Goal: Information Seeking & Learning: Check status

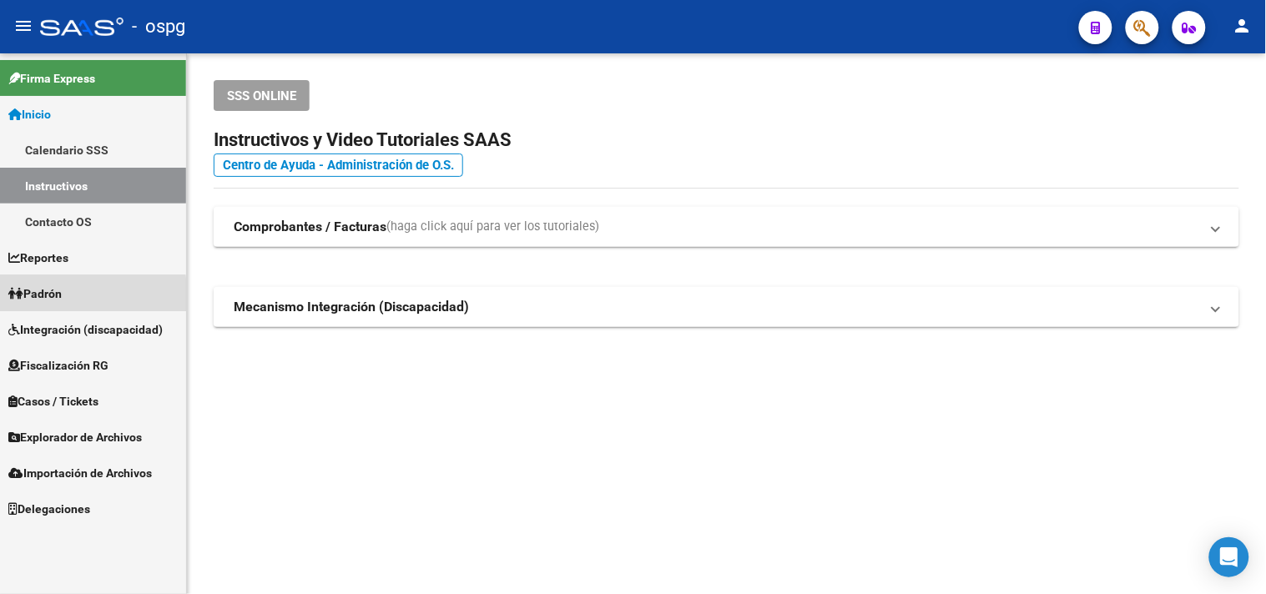
click at [44, 298] on span "Padrón" at bounding box center [34, 294] width 53 height 18
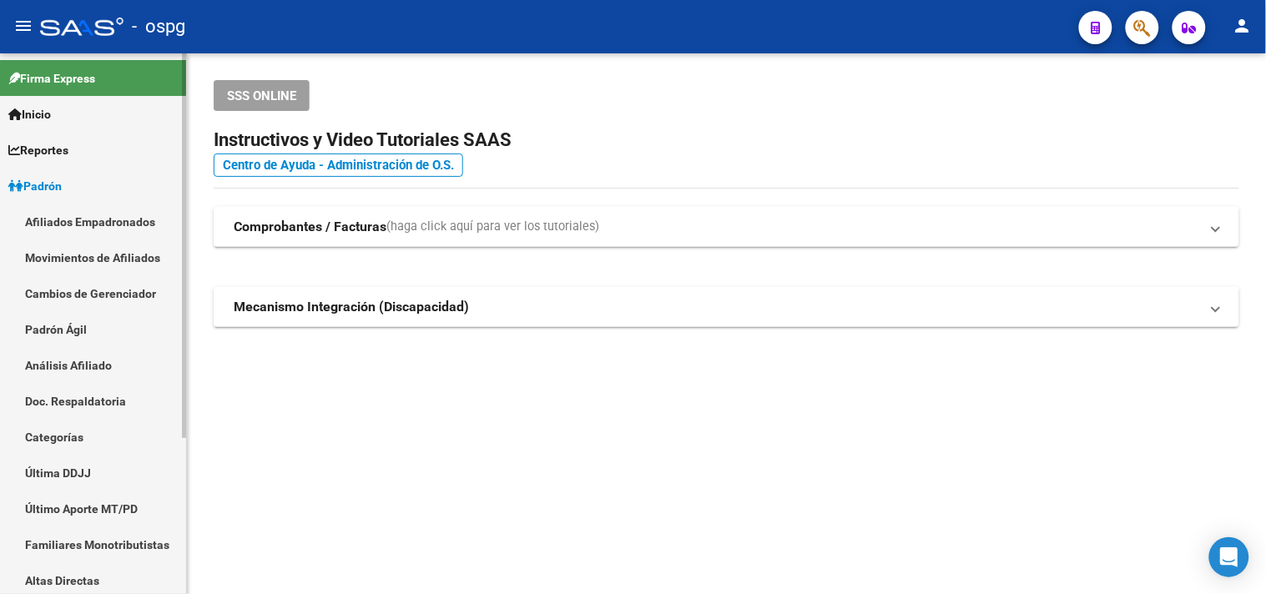
click at [58, 369] on link "Análisis Afiliado" at bounding box center [93, 365] width 186 height 36
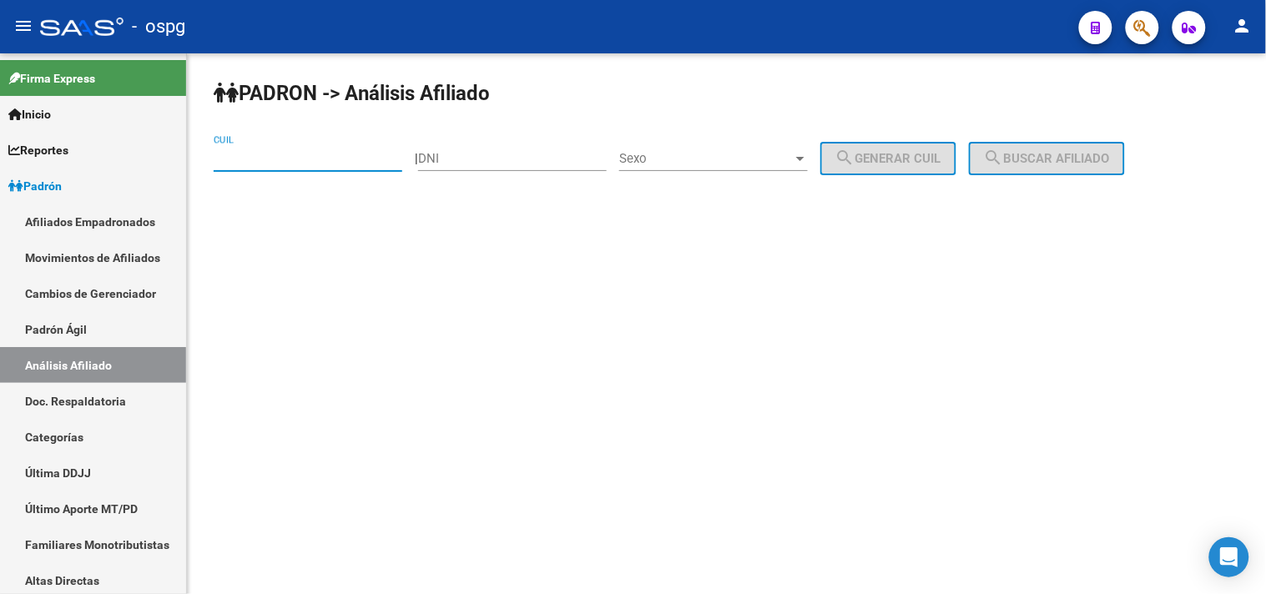
click at [260, 151] on input "CUIL" at bounding box center [308, 158] width 189 height 15
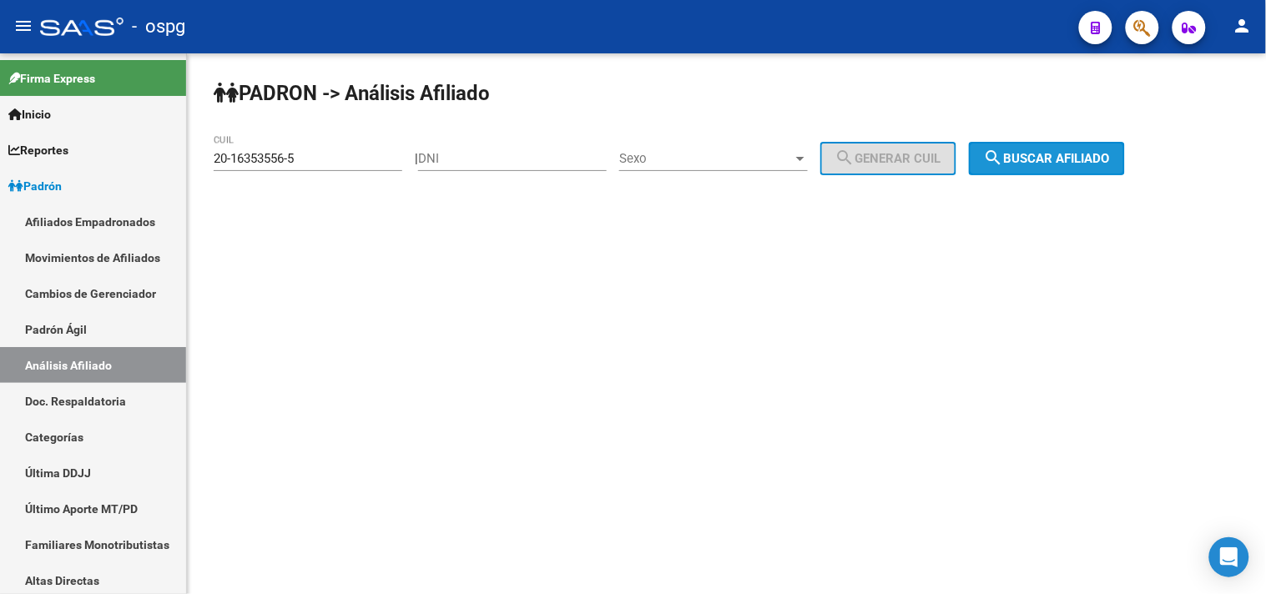
click at [1048, 168] on button "search Buscar afiliado" at bounding box center [1047, 158] width 156 height 33
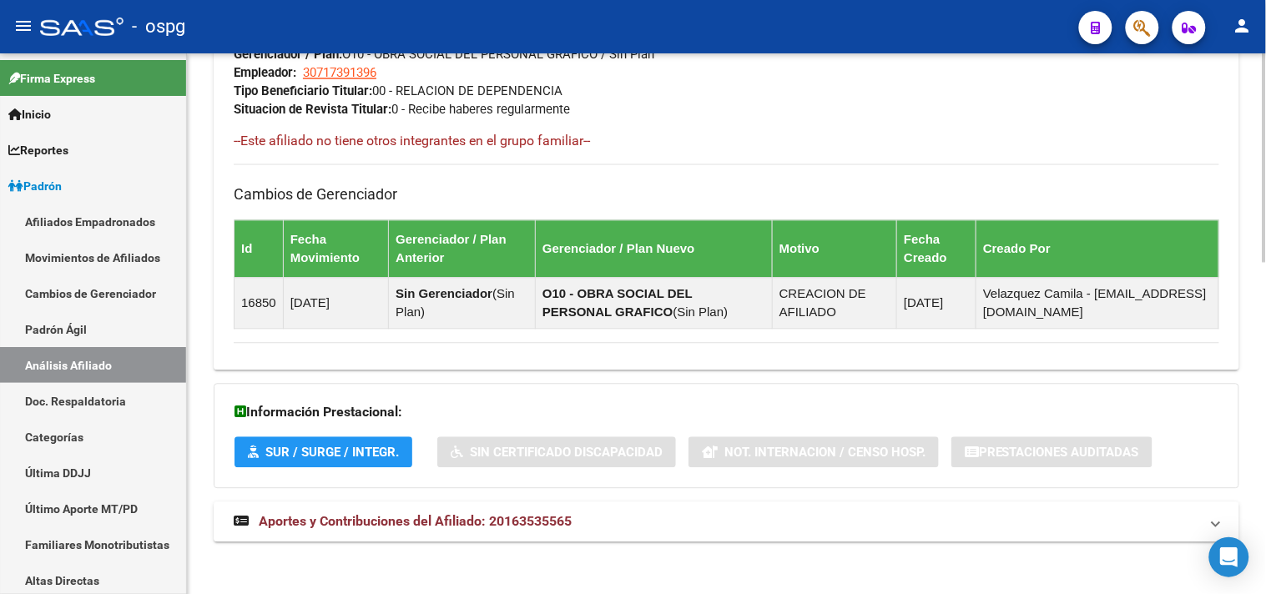
scroll to position [854, 0]
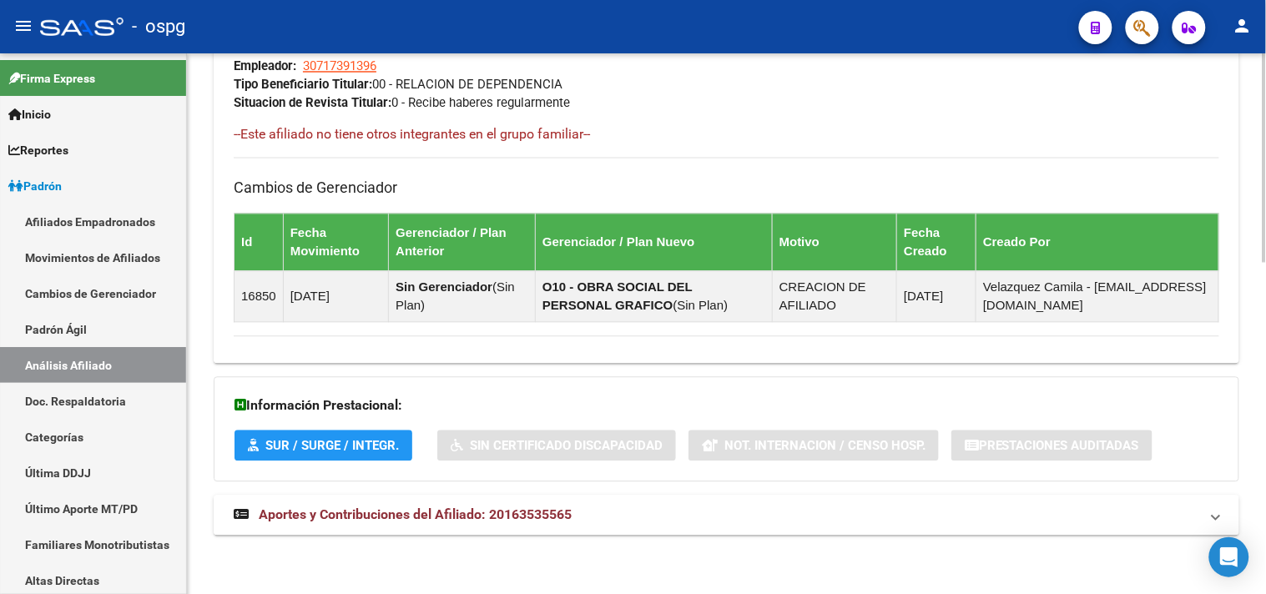
click at [509, 528] on mat-expansion-panel-header "Aportes y Contribuciones del Afiliado: 20163535565" at bounding box center [727, 516] width 1026 height 40
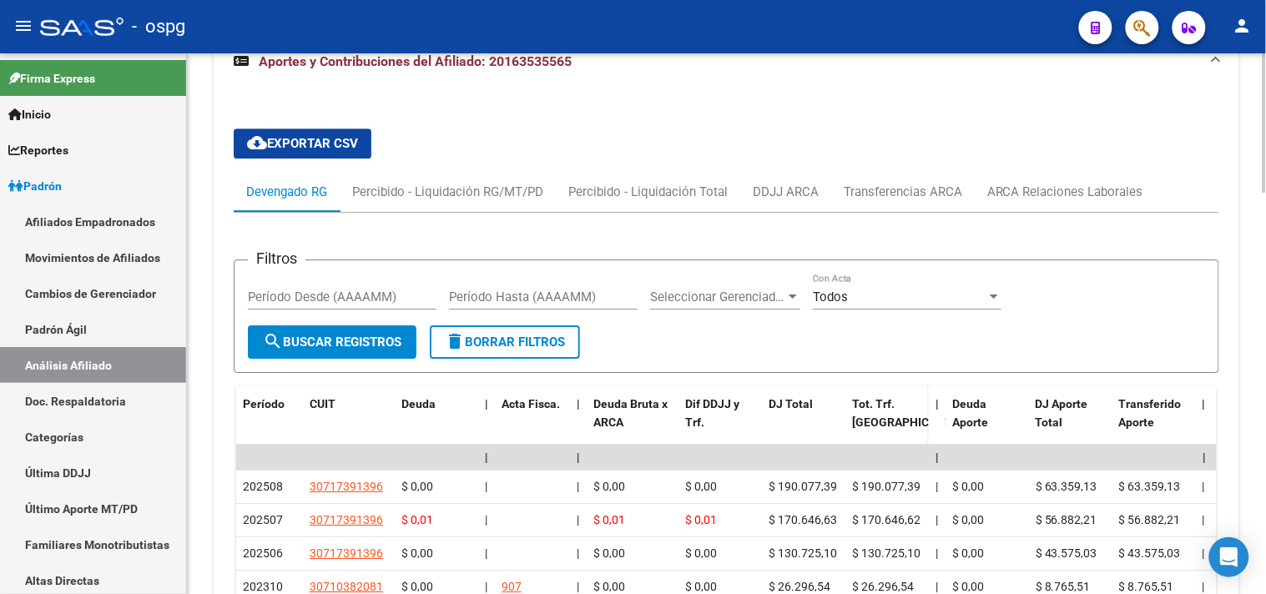
scroll to position [1323, 0]
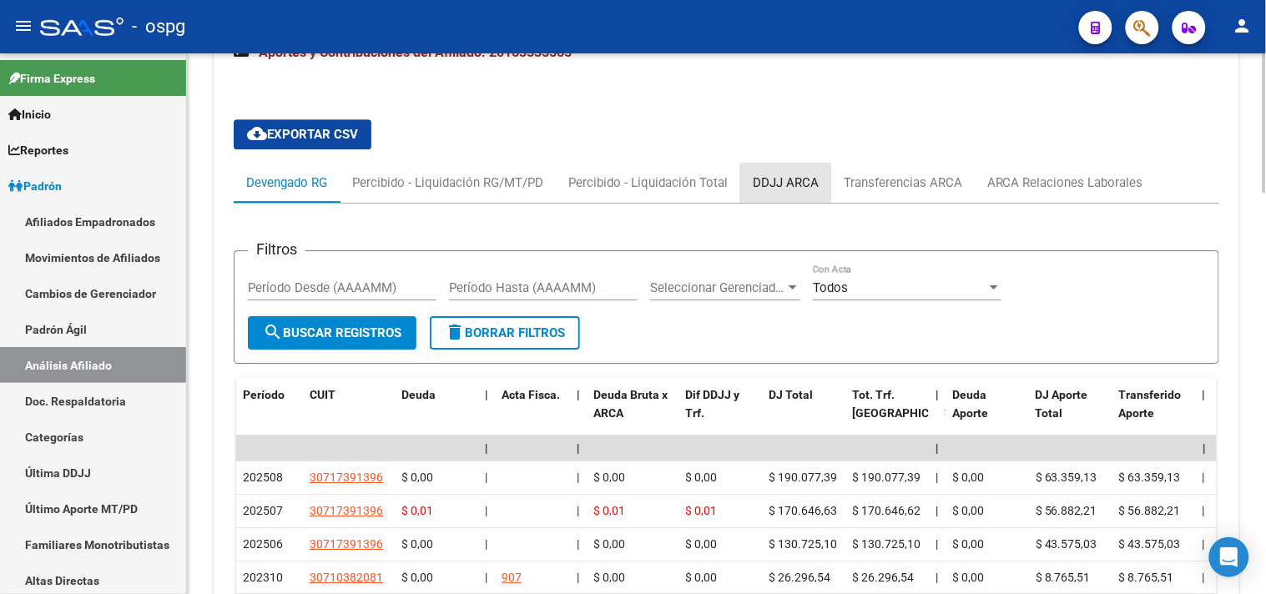
click at [790, 190] on div "DDJJ ARCA" at bounding box center [786, 183] width 66 height 18
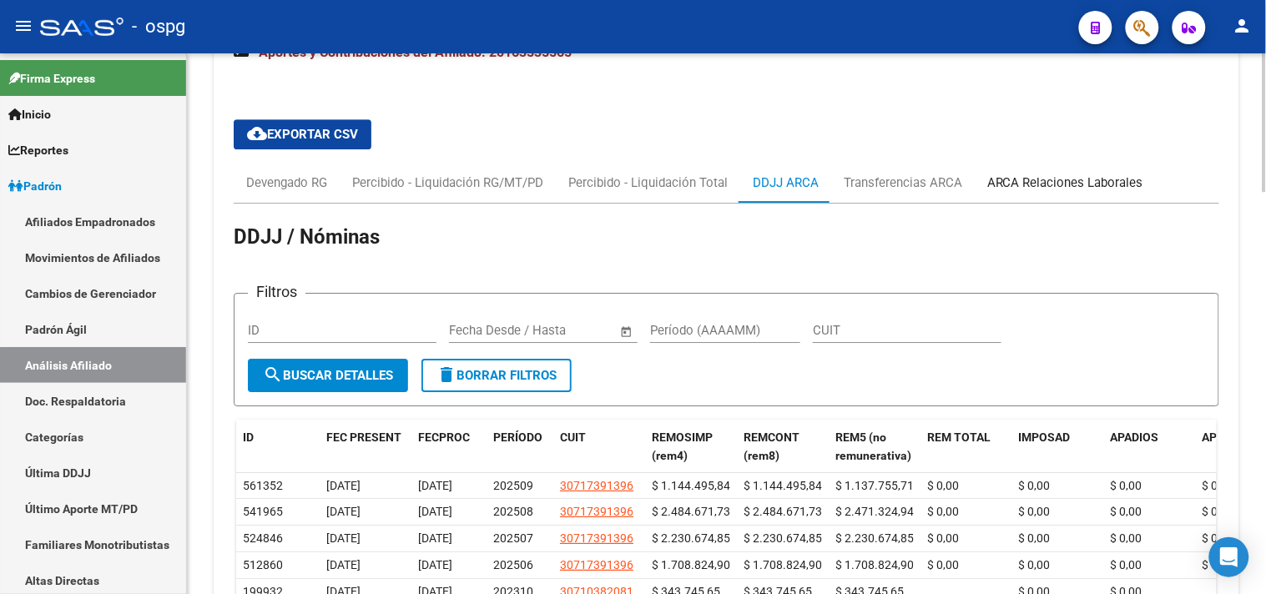
click at [1045, 178] on div "ARCA Relaciones Laborales" at bounding box center [1065, 183] width 156 height 18
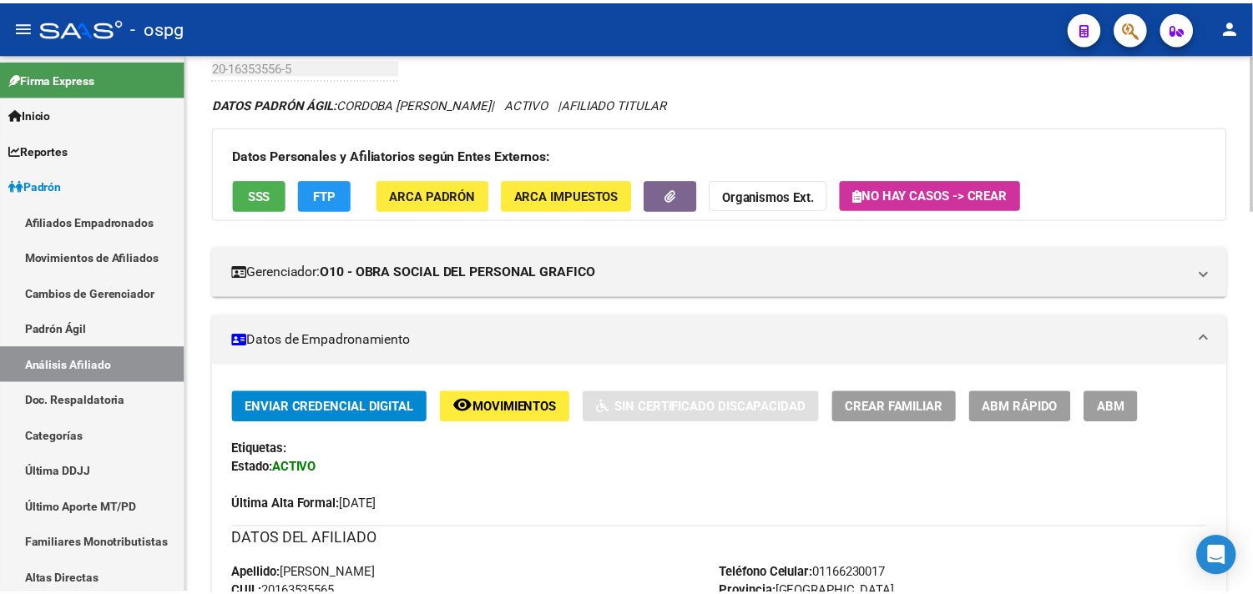
scroll to position [0, 0]
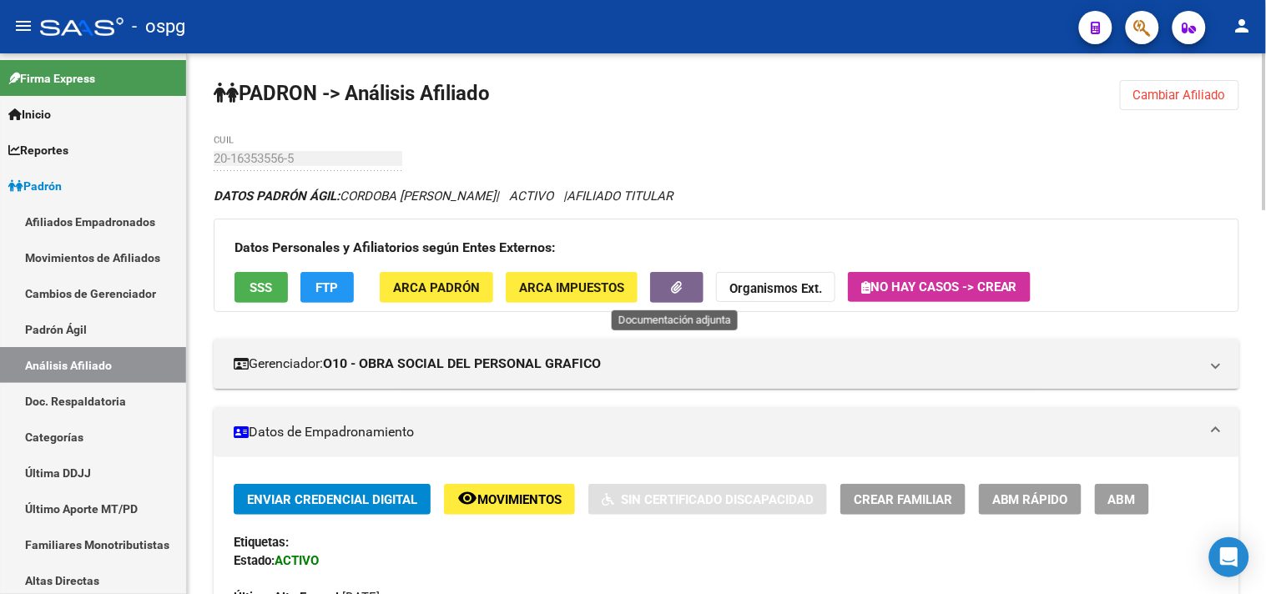
click at [681, 287] on icon "button" at bounding box center [677, 287] width 11 height 13
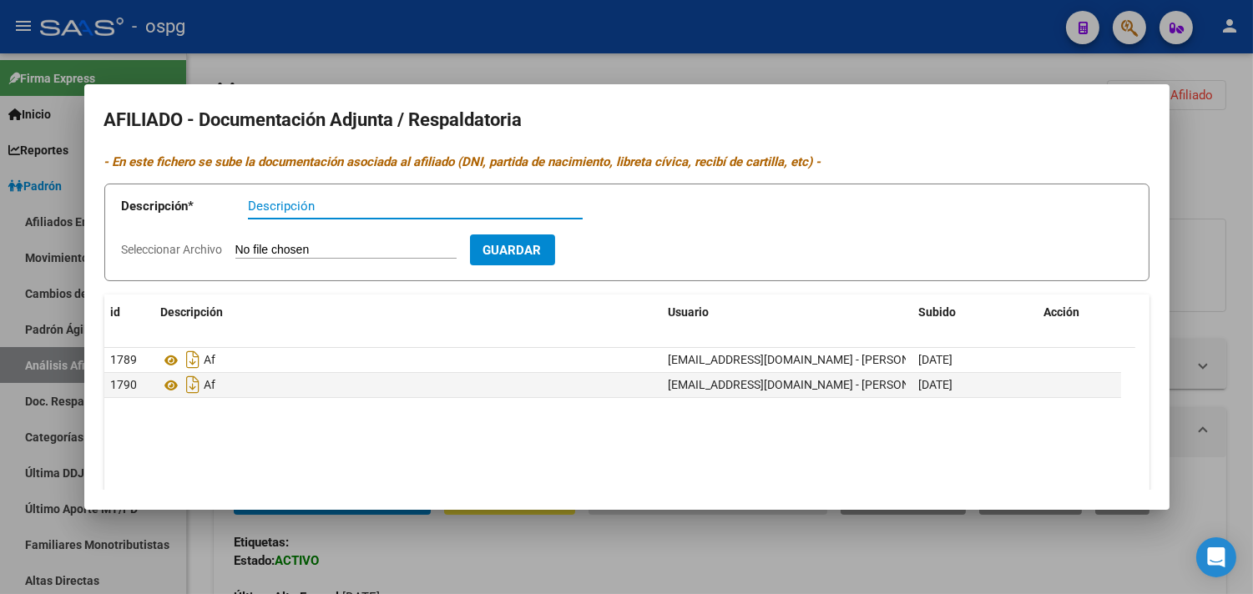
click at [628, 62] on div at bounding box center [626, 297] width 1253 height 594
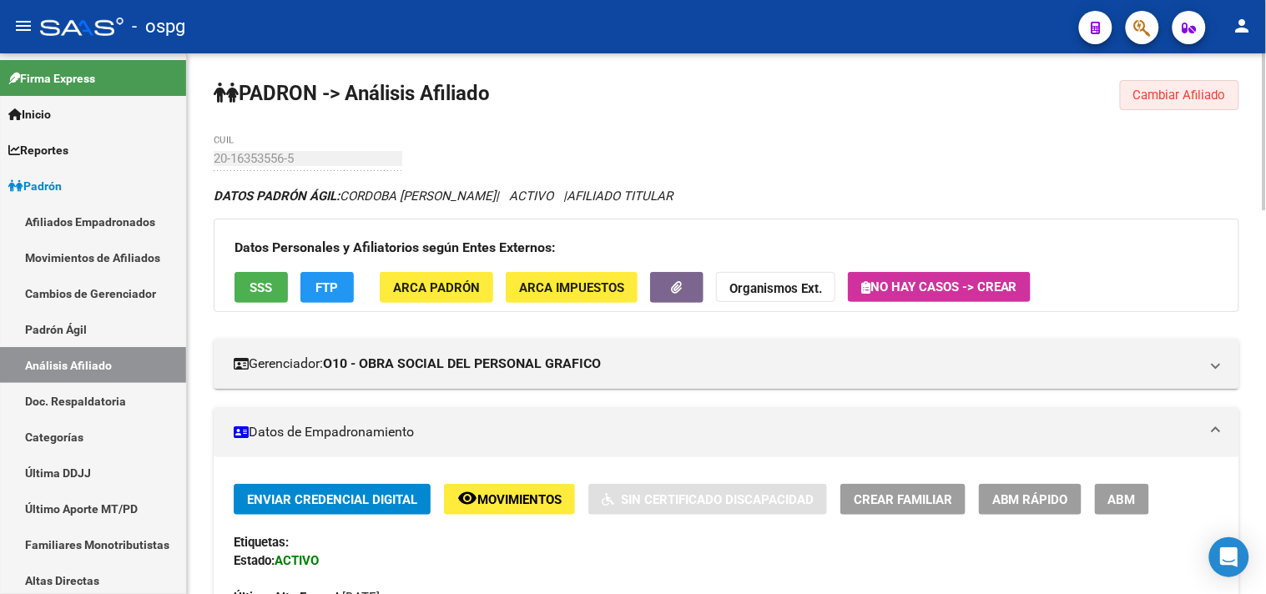
click at [1169, 92] on span "Cambiar Afiliado" at bounding box center [1179, 95] width 93 height 15
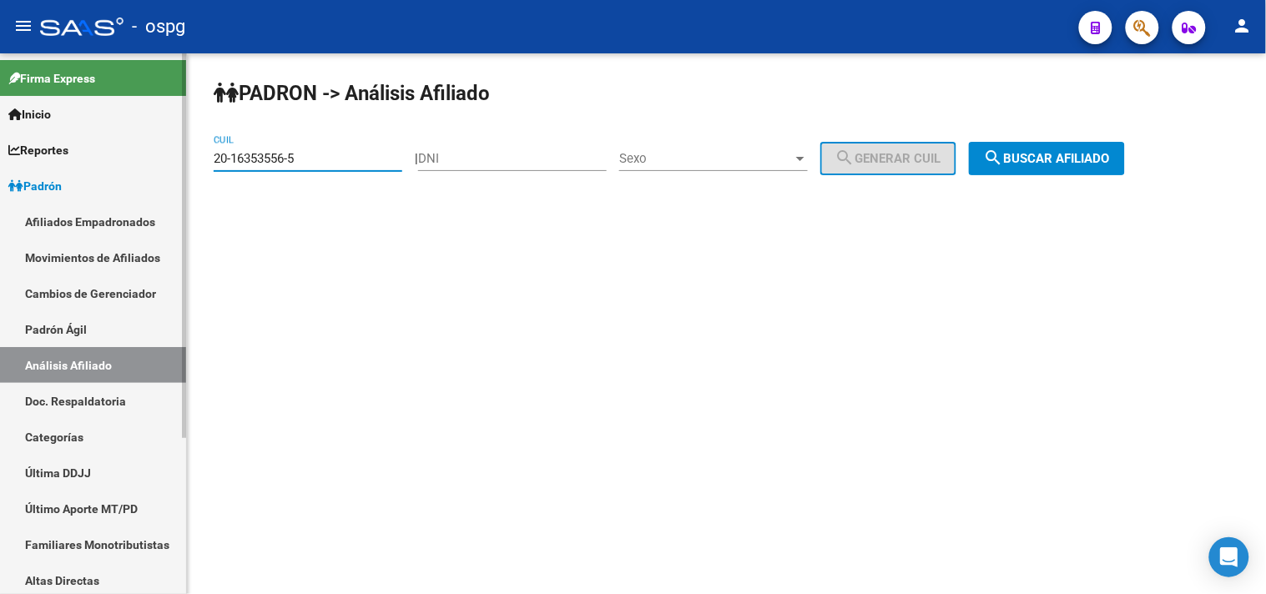
drag, startPoint x: 315, startPoint y: 164, endPoint x: 169, endPoint y: 174, distance: 146.4
click at [169, 174] on mat-sidenav-container "Firma Express Inicio Calendario SSS Instructivos Contacto OS Reportes Ingresos …" at bounding box center [633, 323] width 1266 height 541
type input "20-42595878-0"
click at [1073, 169] on button "search Buscar afiliado" at bounding box center [1047, 158] width 156 height 33
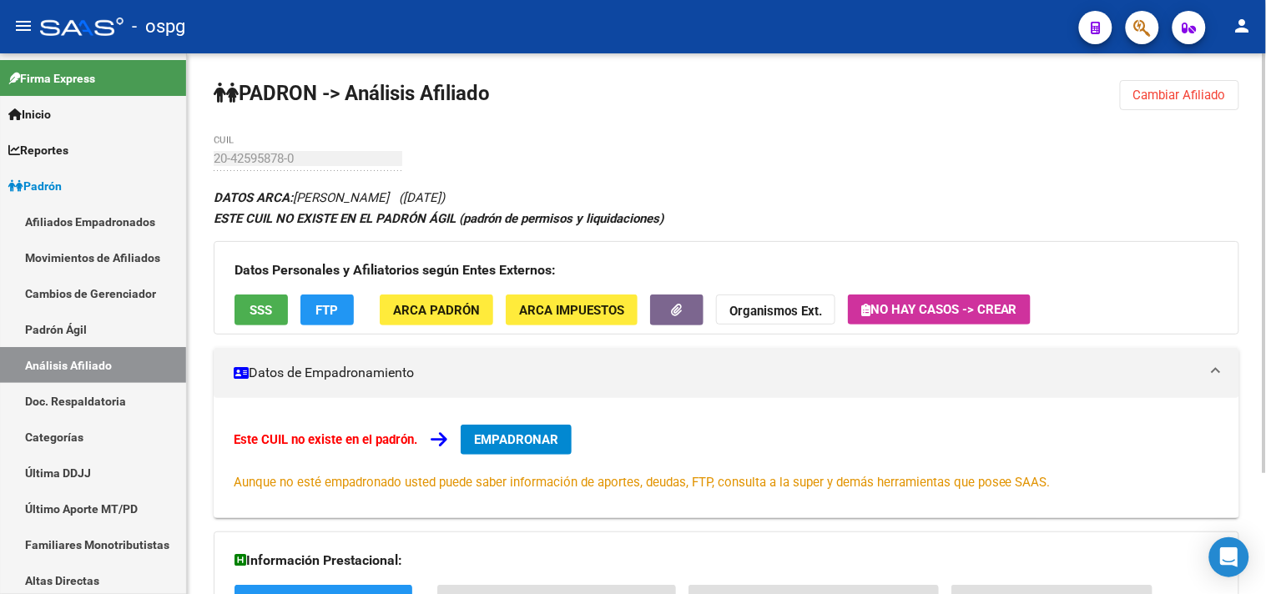
click at [261, 300] on button "SSS" at bounding box center [261, 310] width 53 height 31
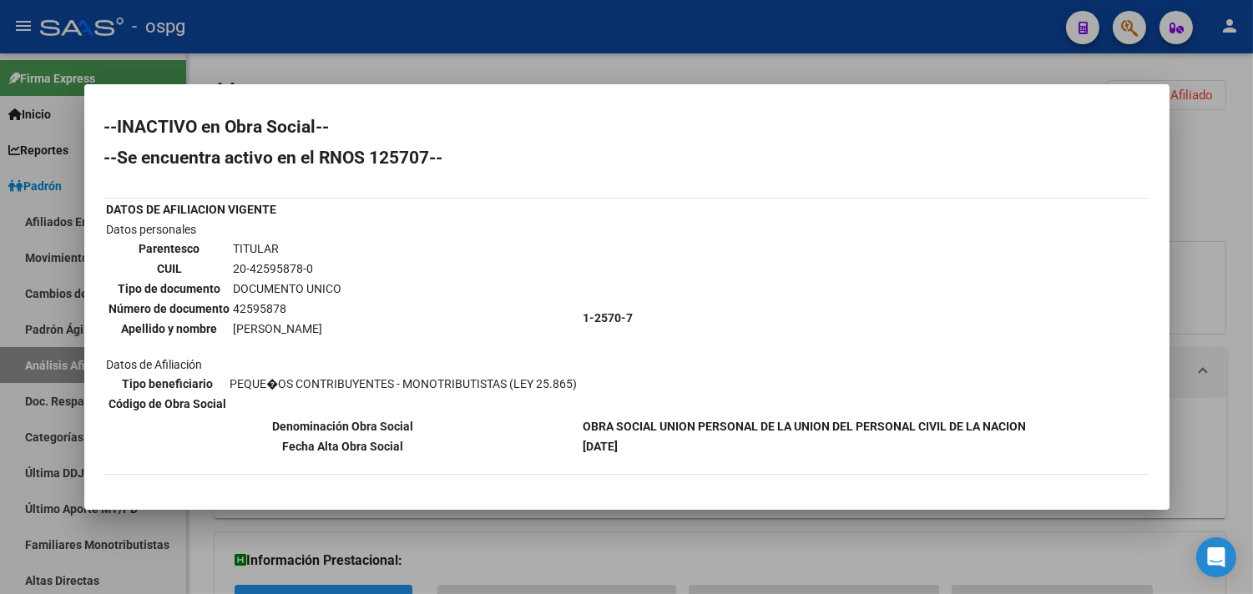
click at [404, 22] on div at bounding box center [626, 297] width 1253 height 594
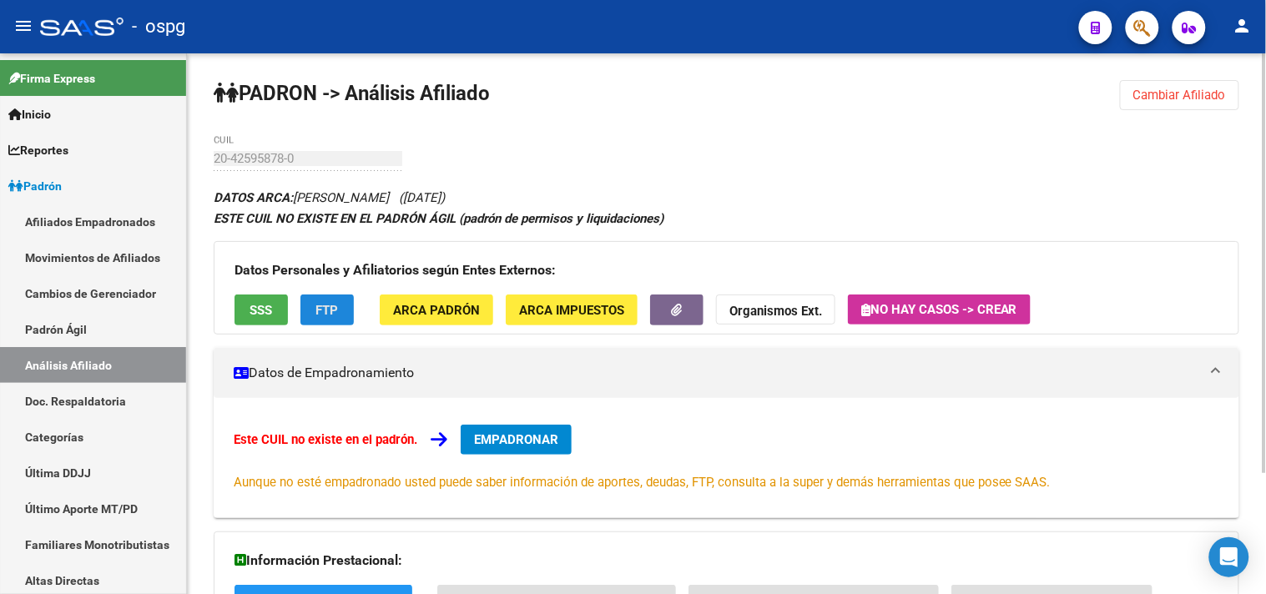
click at [321, 296] on button "FTP" at bounding box center [326, 310] width 53 height 31
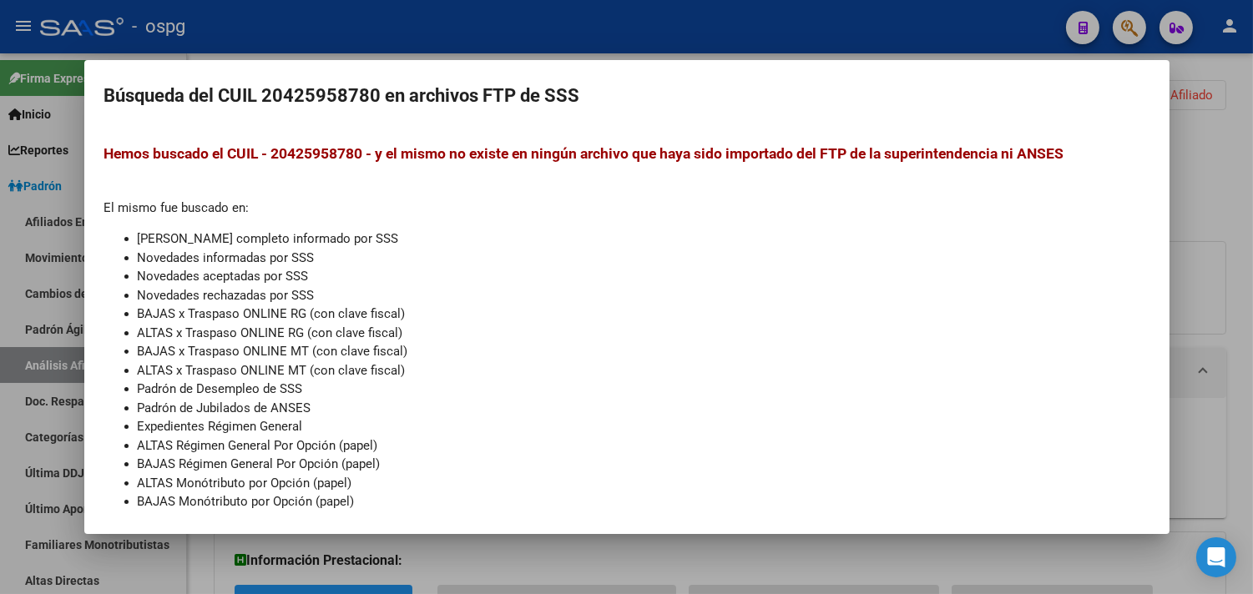
click at [492, 5] on div at bounding box center [626, 297] width 1253 height 594
